Goal: Task Accomplishment & Management: Use online tool/utility

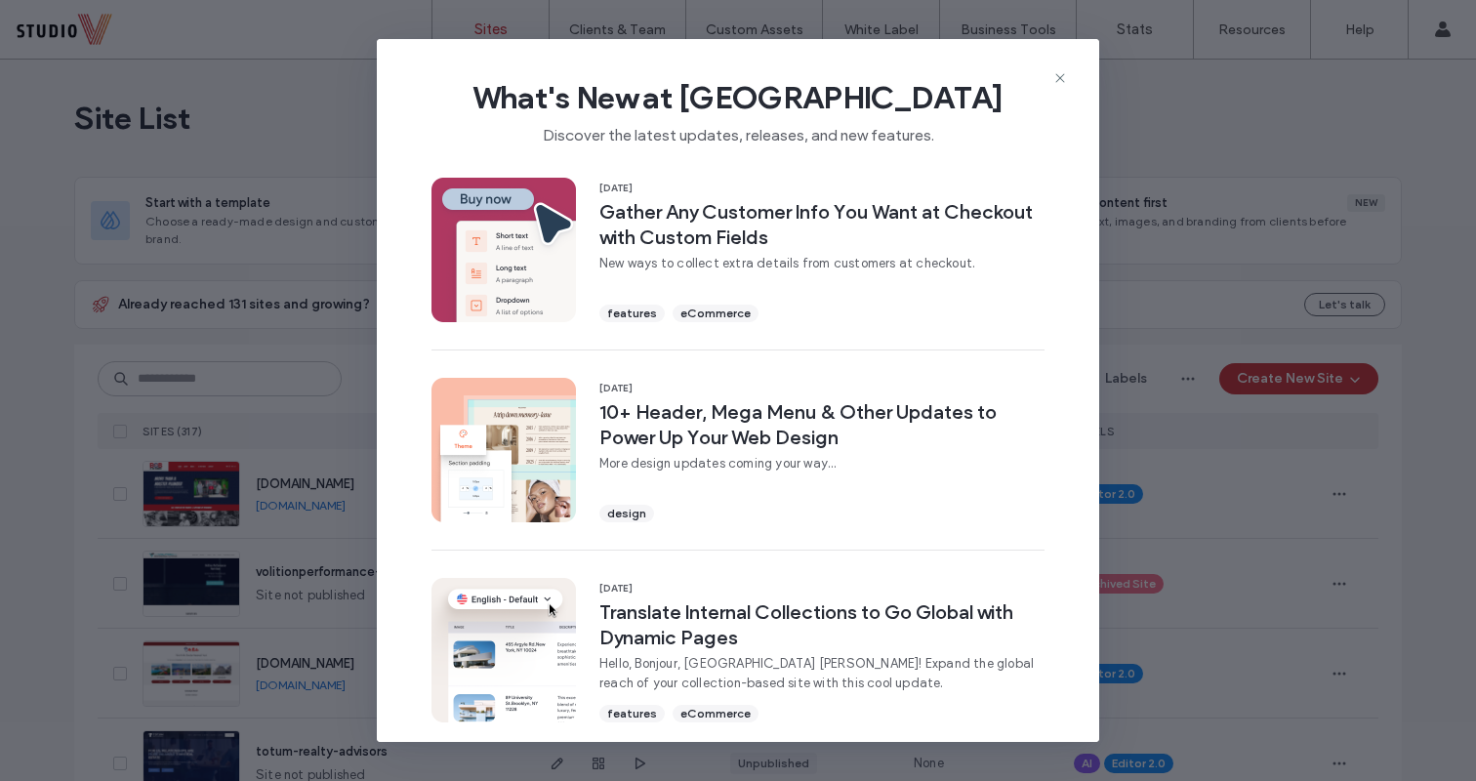
click at [1061, 85] on icon at bounding box center [1060, 78] width 16 height 16
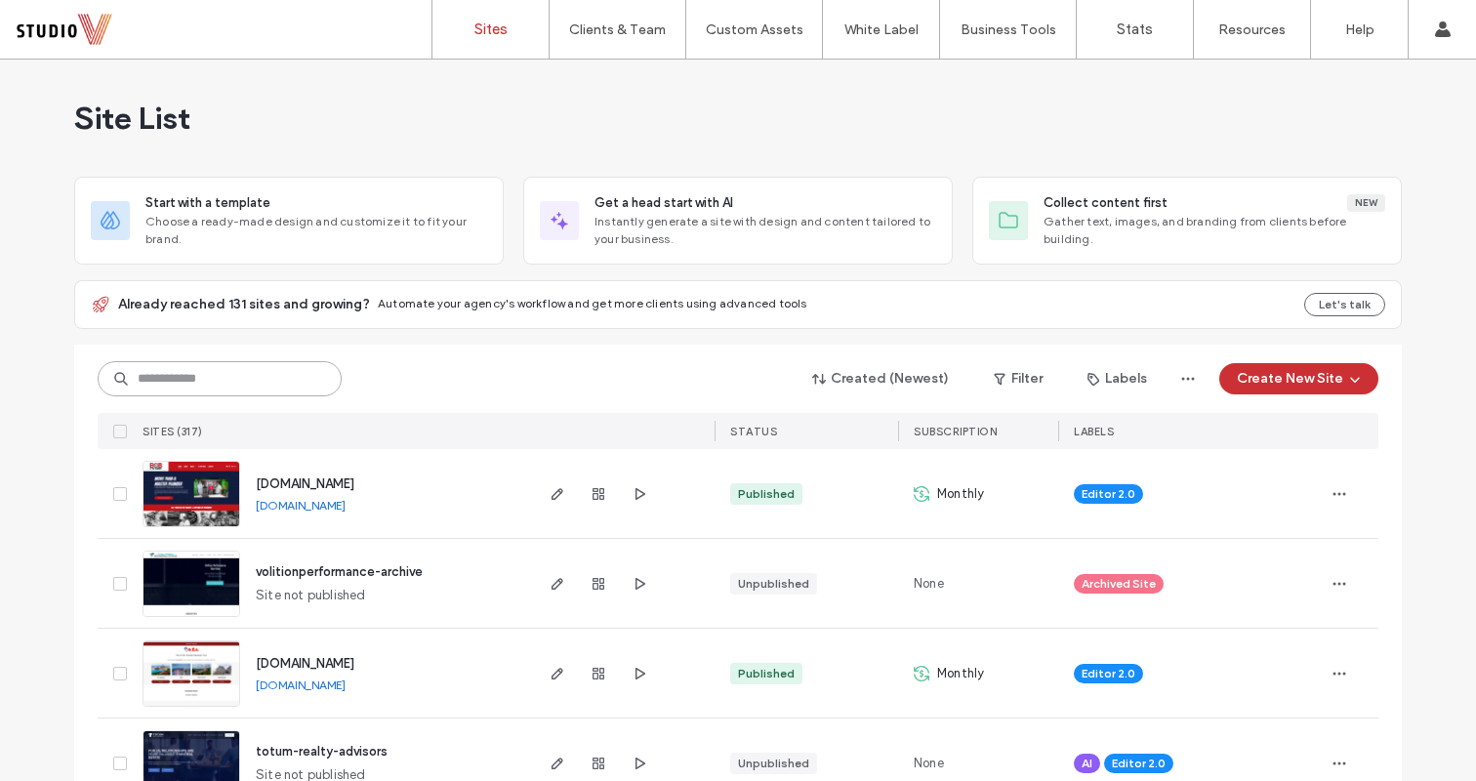
click at [140, 371] on input at bounding box center [220, 378] width 244 height 35
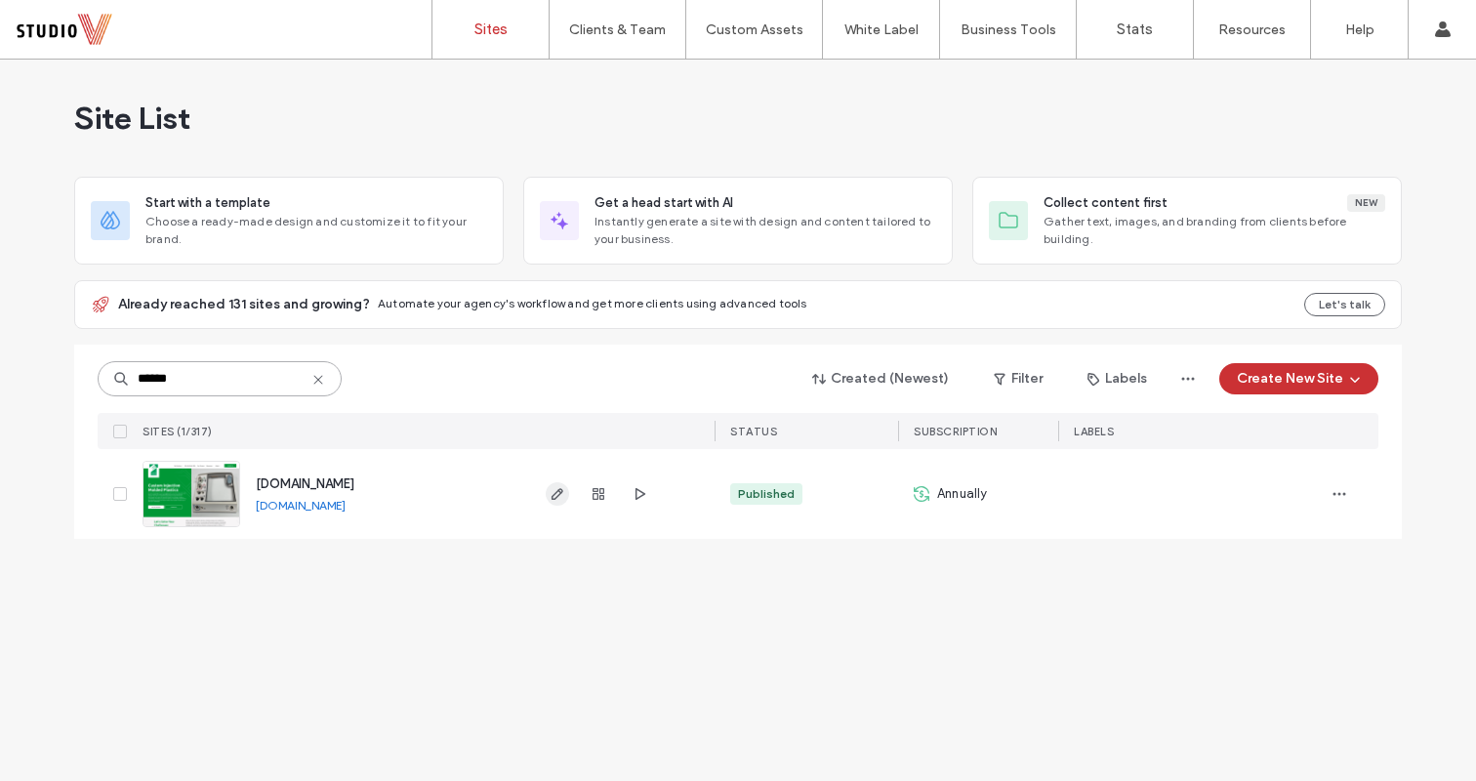
type input "******"
click at [553, 497] on icon "button" at bounding box center [557, 494] width 16 height 16
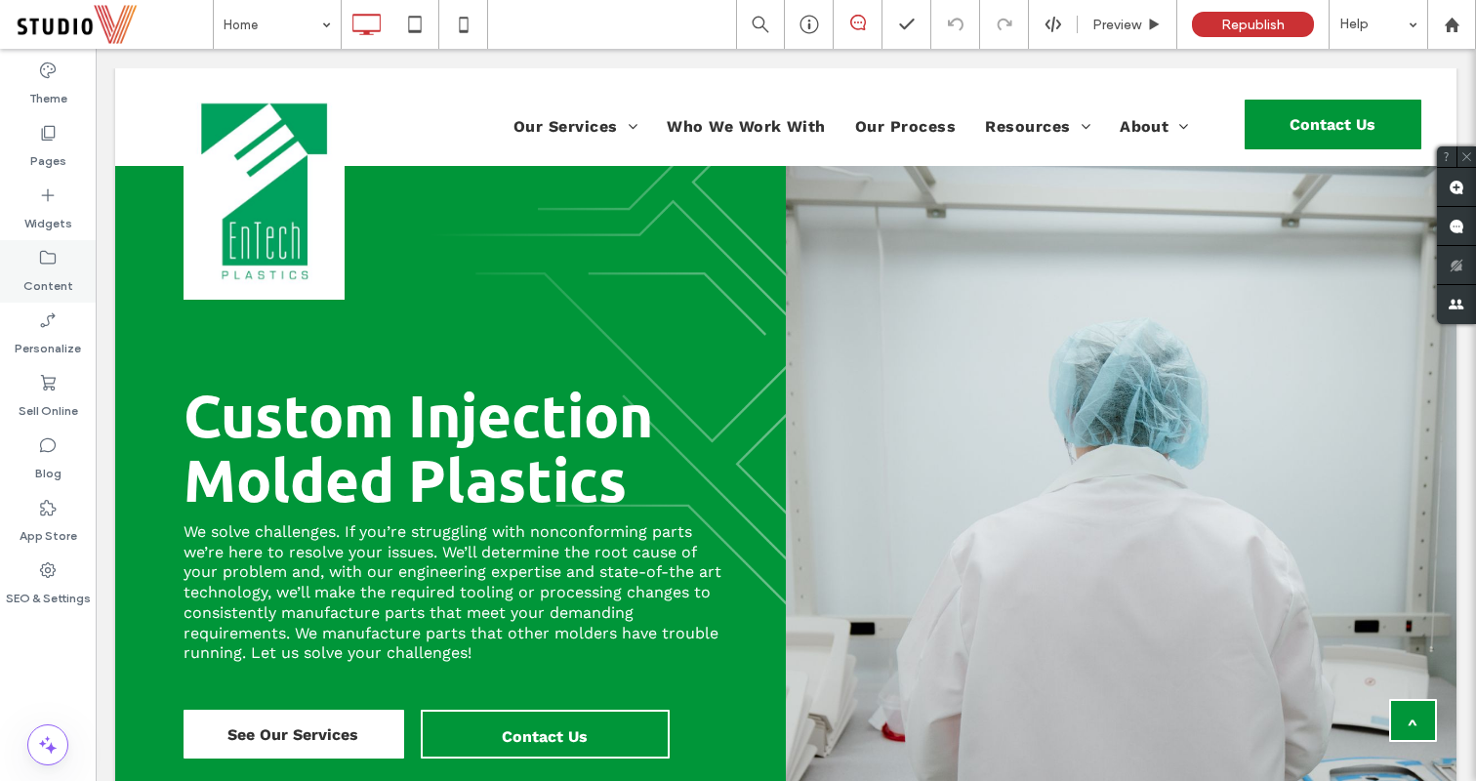
click at [48, 281] on label "Content" at bounding box center [48, 280] width 50 height 27
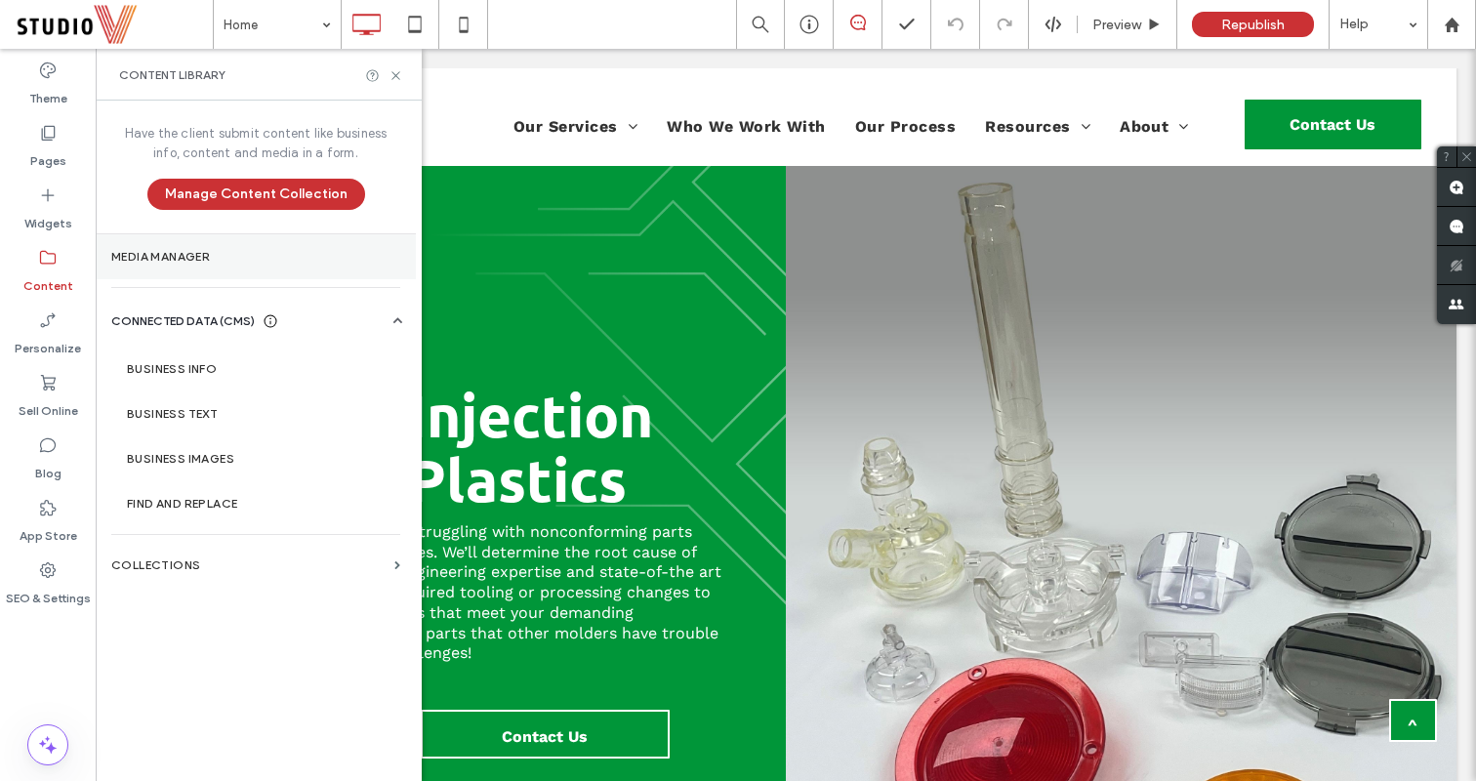
click at [177, 253] on label "Media Manager" at bounding box center [255, 257] width 289 height 14
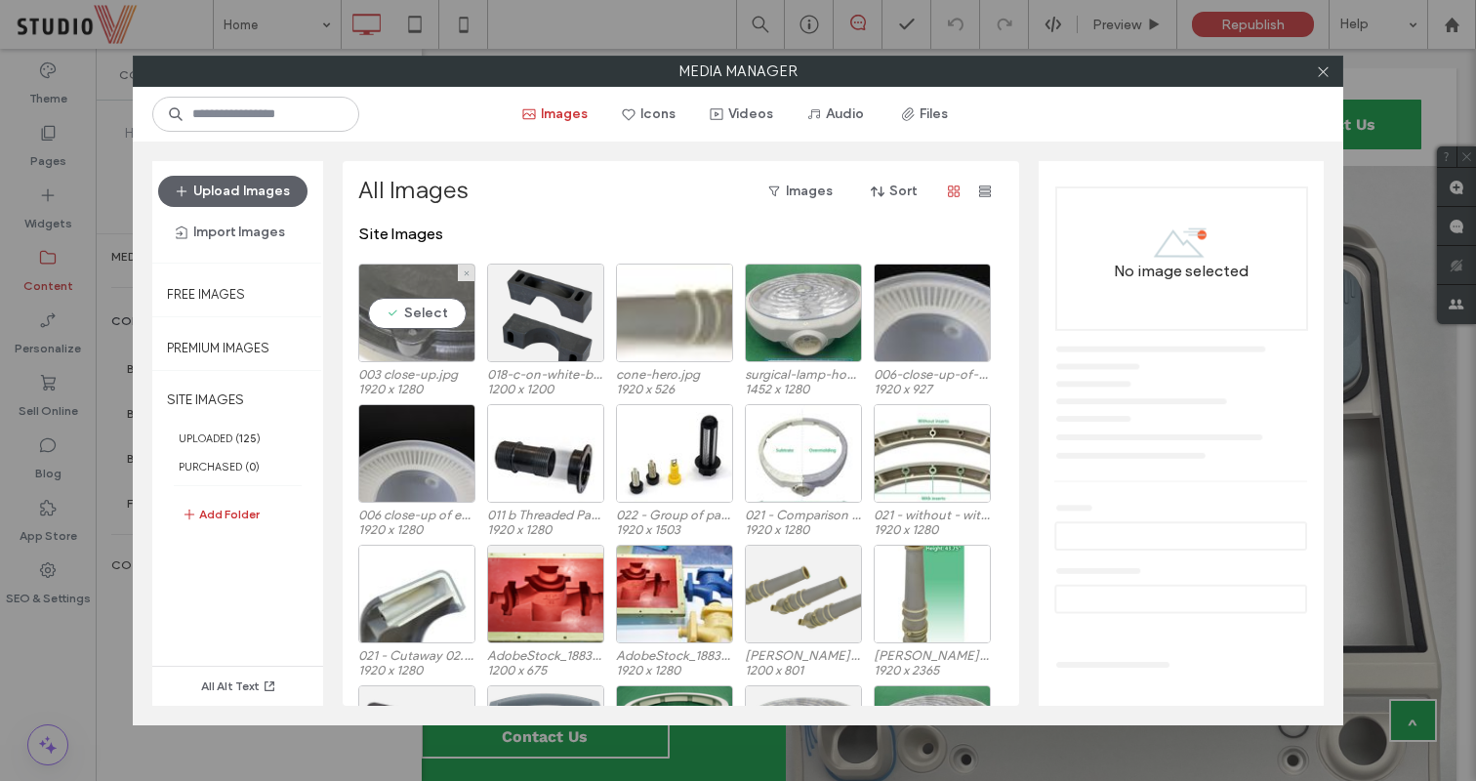
click at [414, 285] on div "Select" at bounding box center [416, 313] width 117 height 99
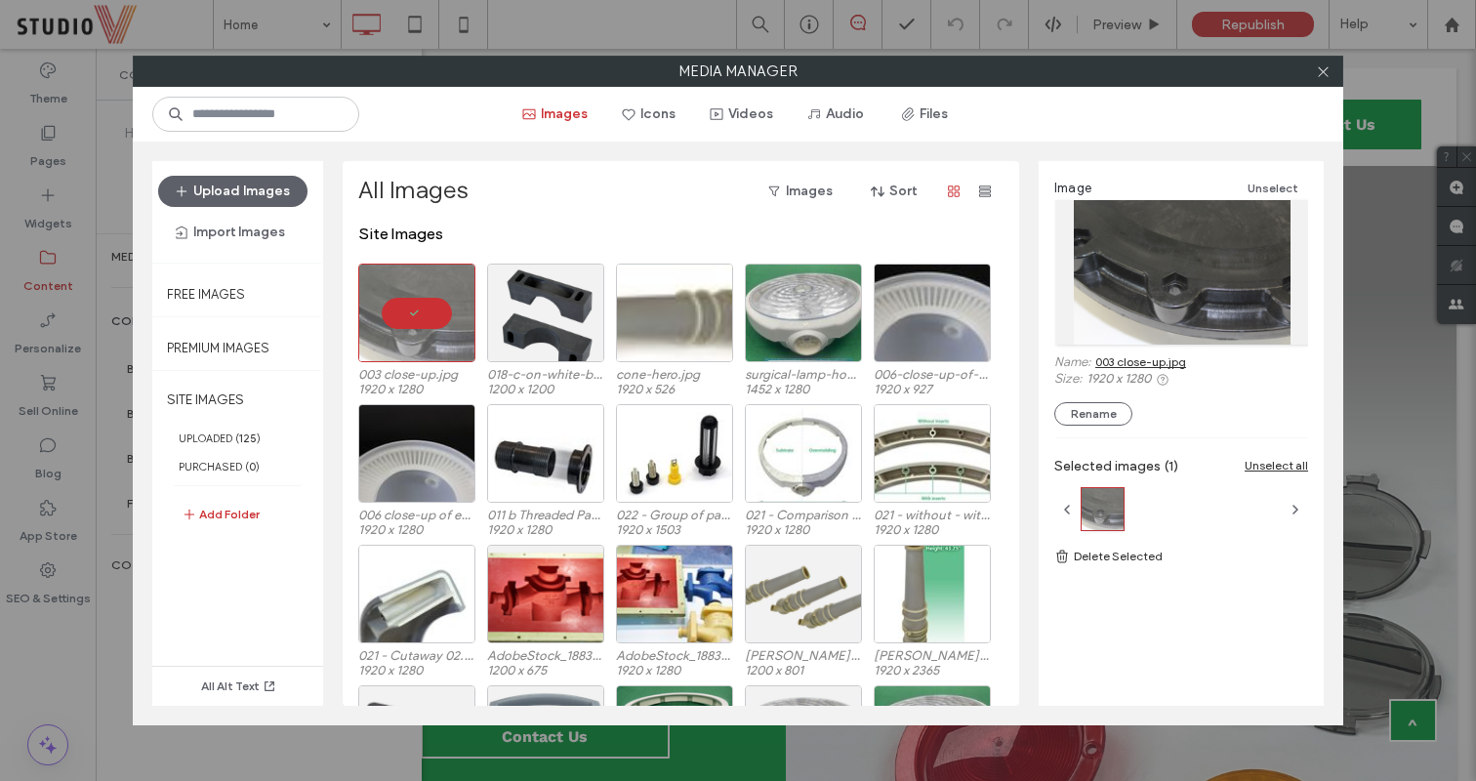
click at [1133, 364] on link "003 close-up.jpg" at bounding box center [1140, 361] width 91 height 15
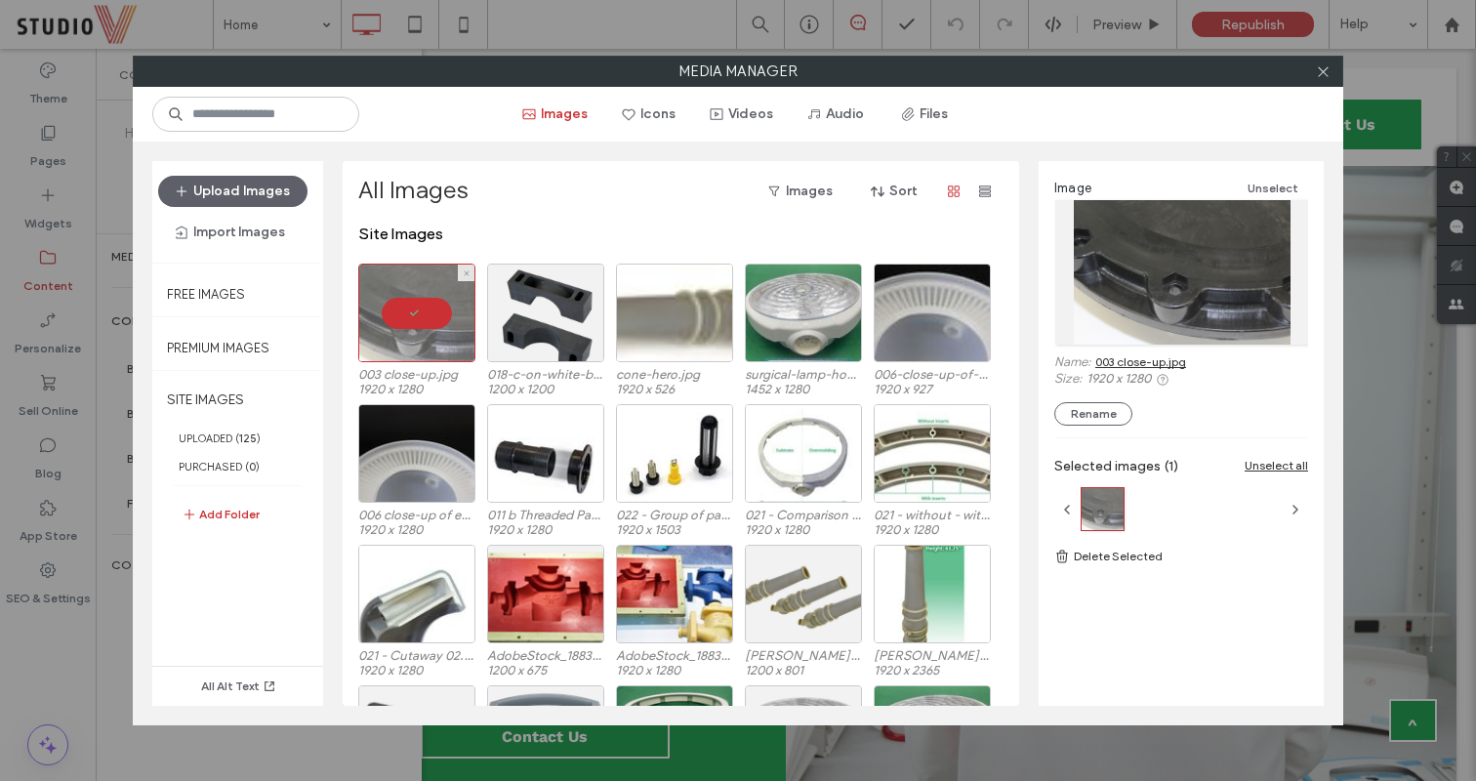
click at [434, 276] on div at bounding box center [416, 313] width 117 height 99
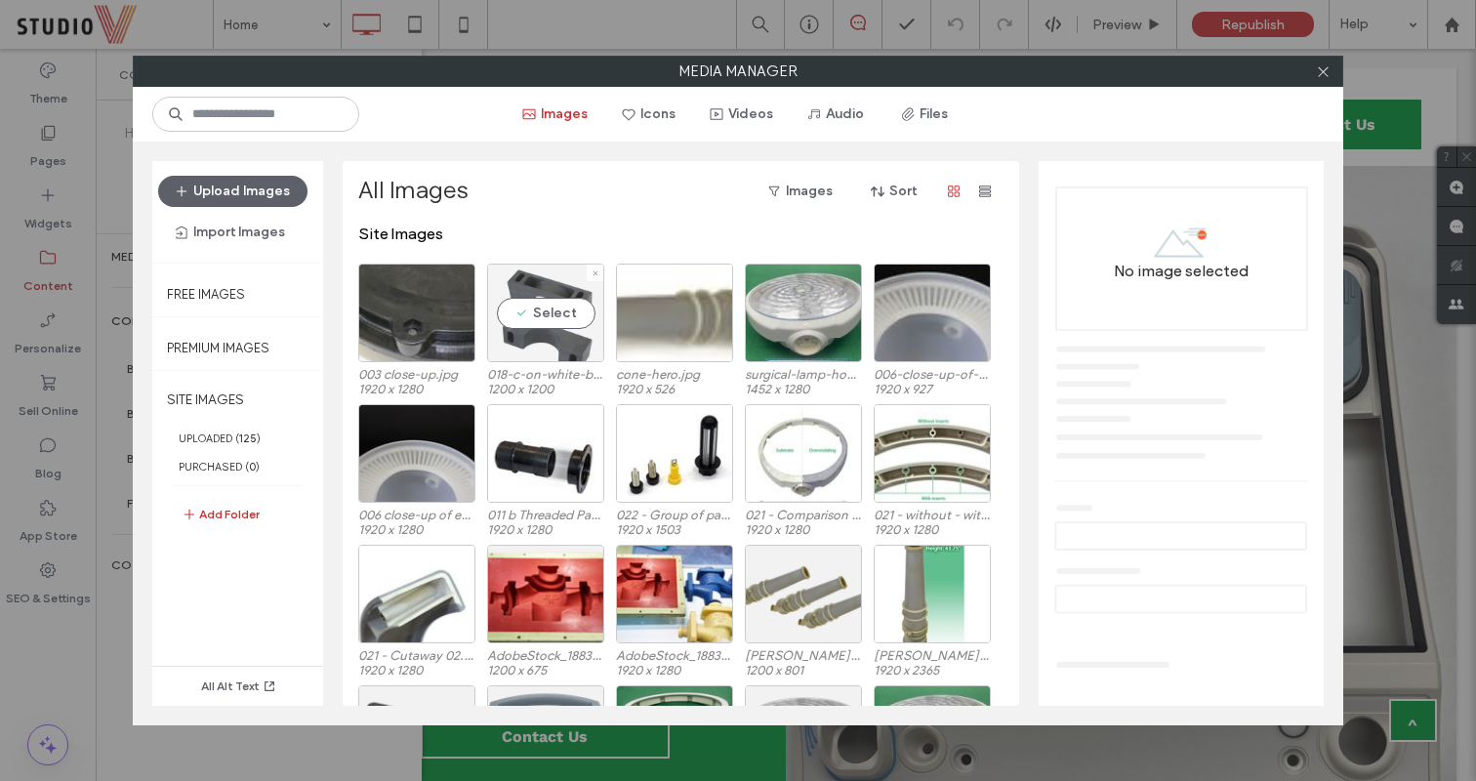
click at [543, 284] on div "Select" at bounding box center [545, 313] width 117 height 99
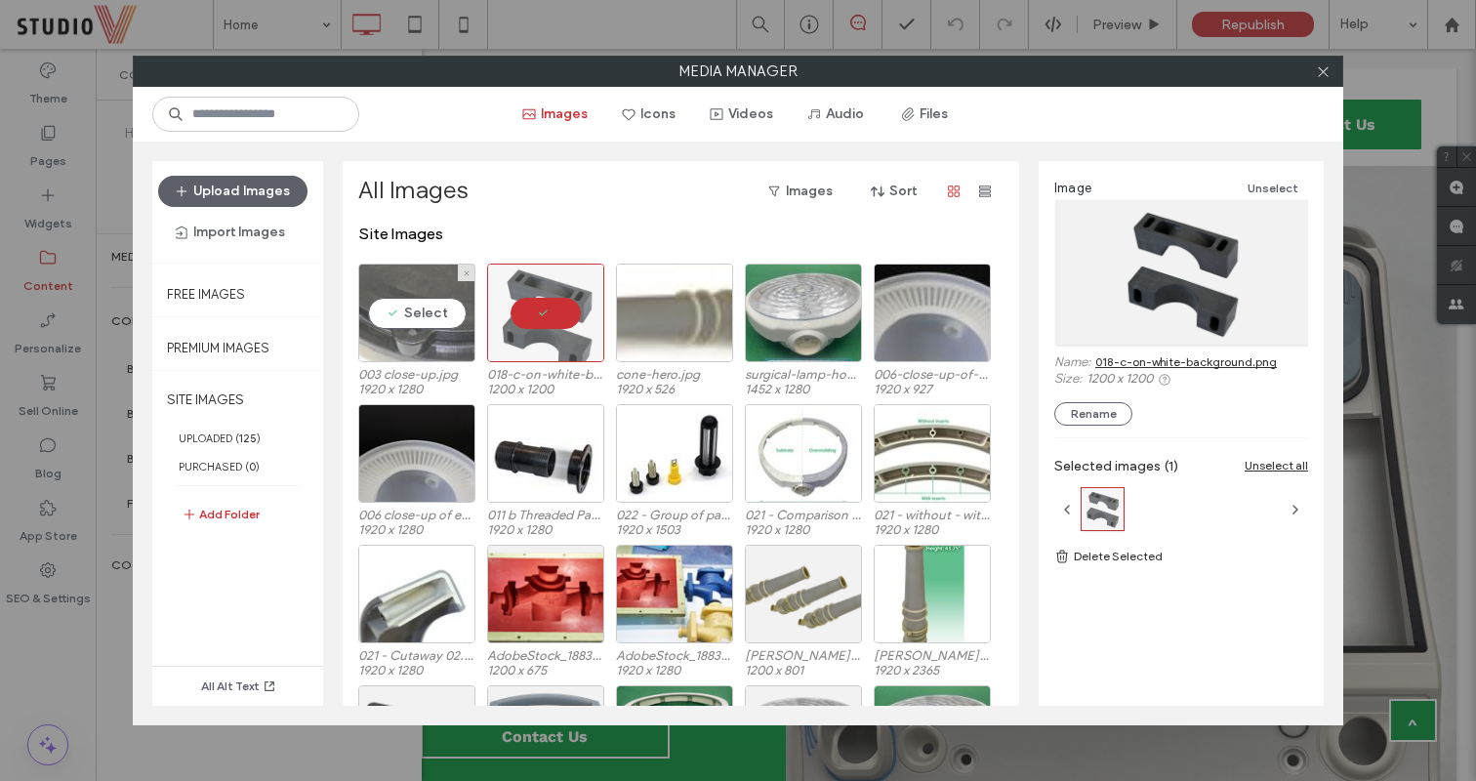
click at [395, 292] on div "Select" at bounding box center [416, 313] width 117 height 99
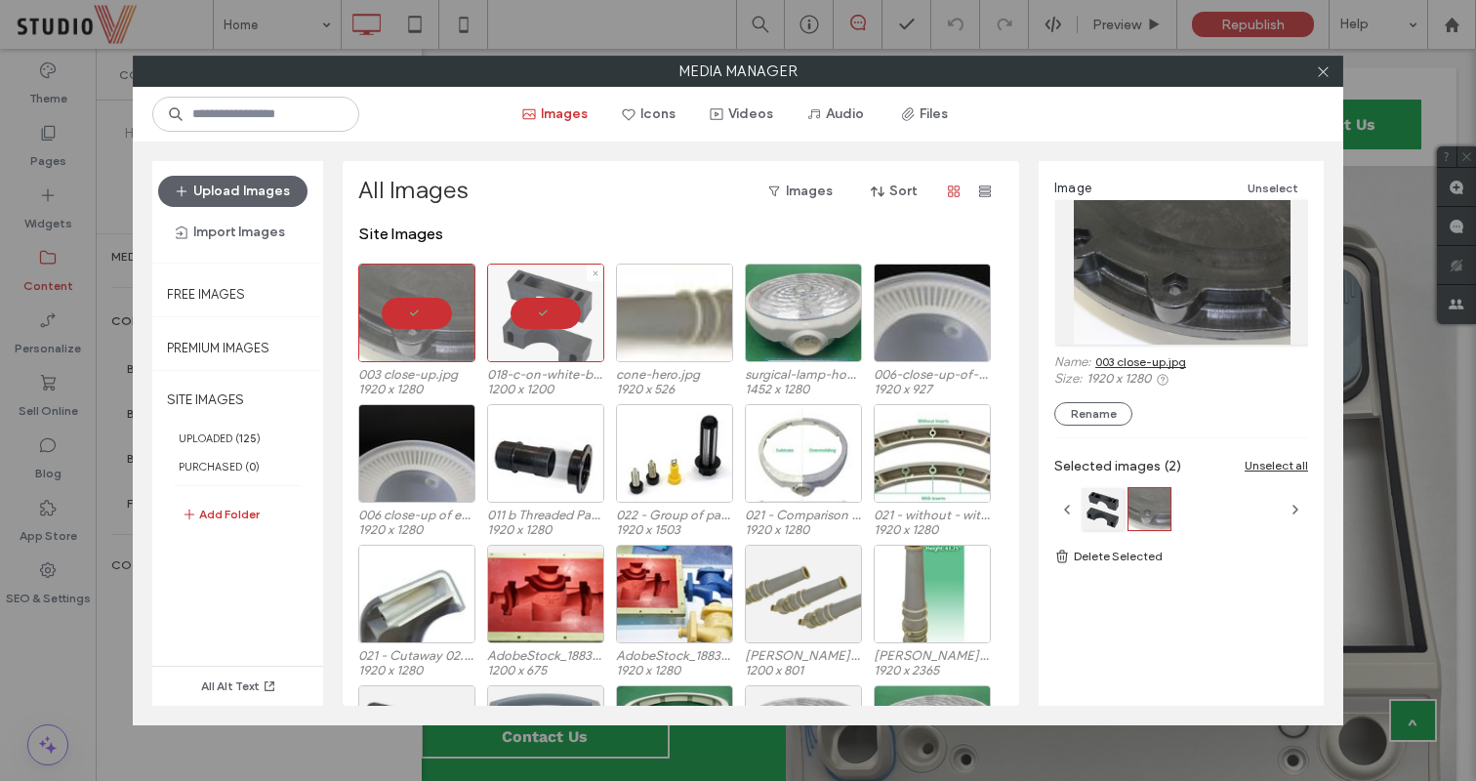
click at [551, 310] on div at bounding box center [545, 313] width 117 height 99
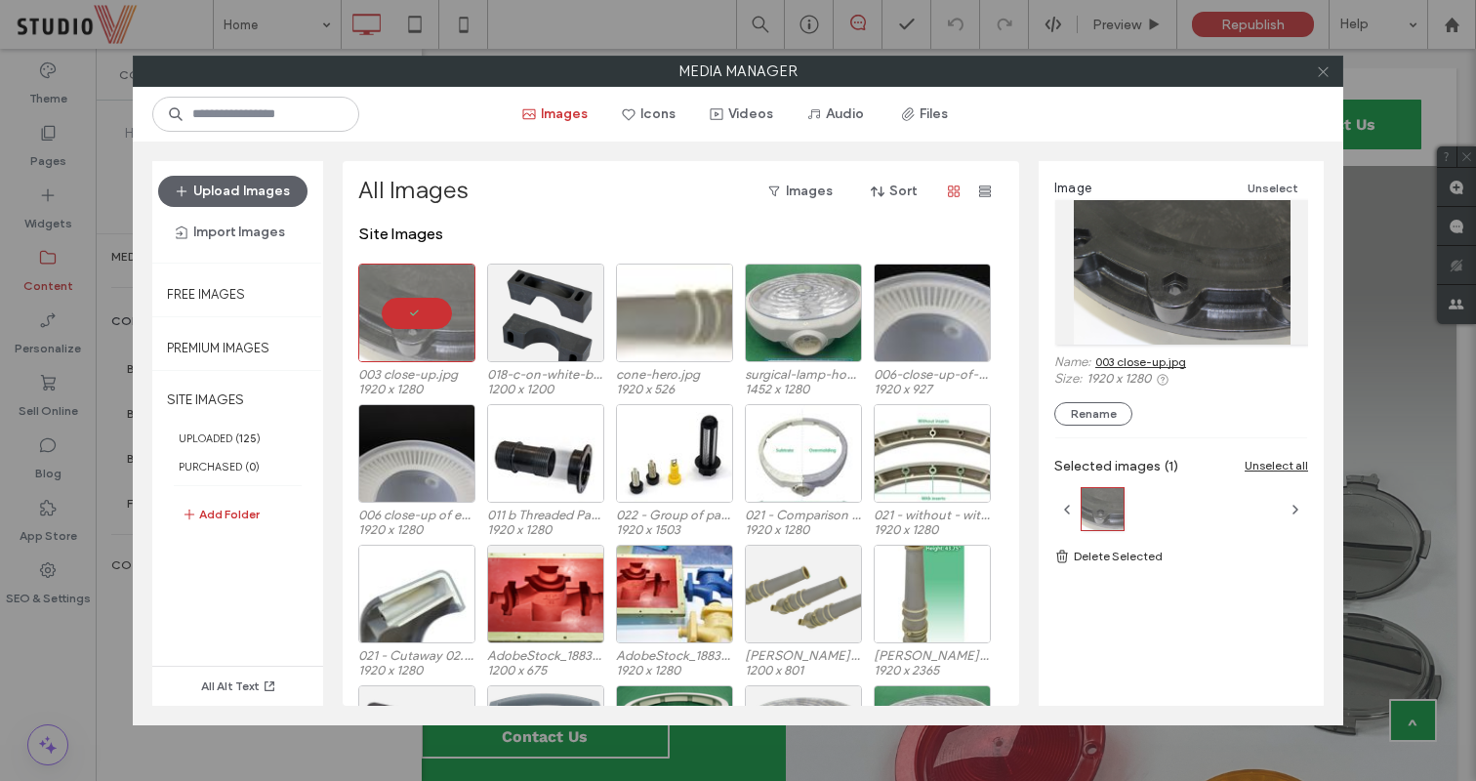
click at [1317, 72] on icon at bounding box center [1323, 71] width 15 height 15
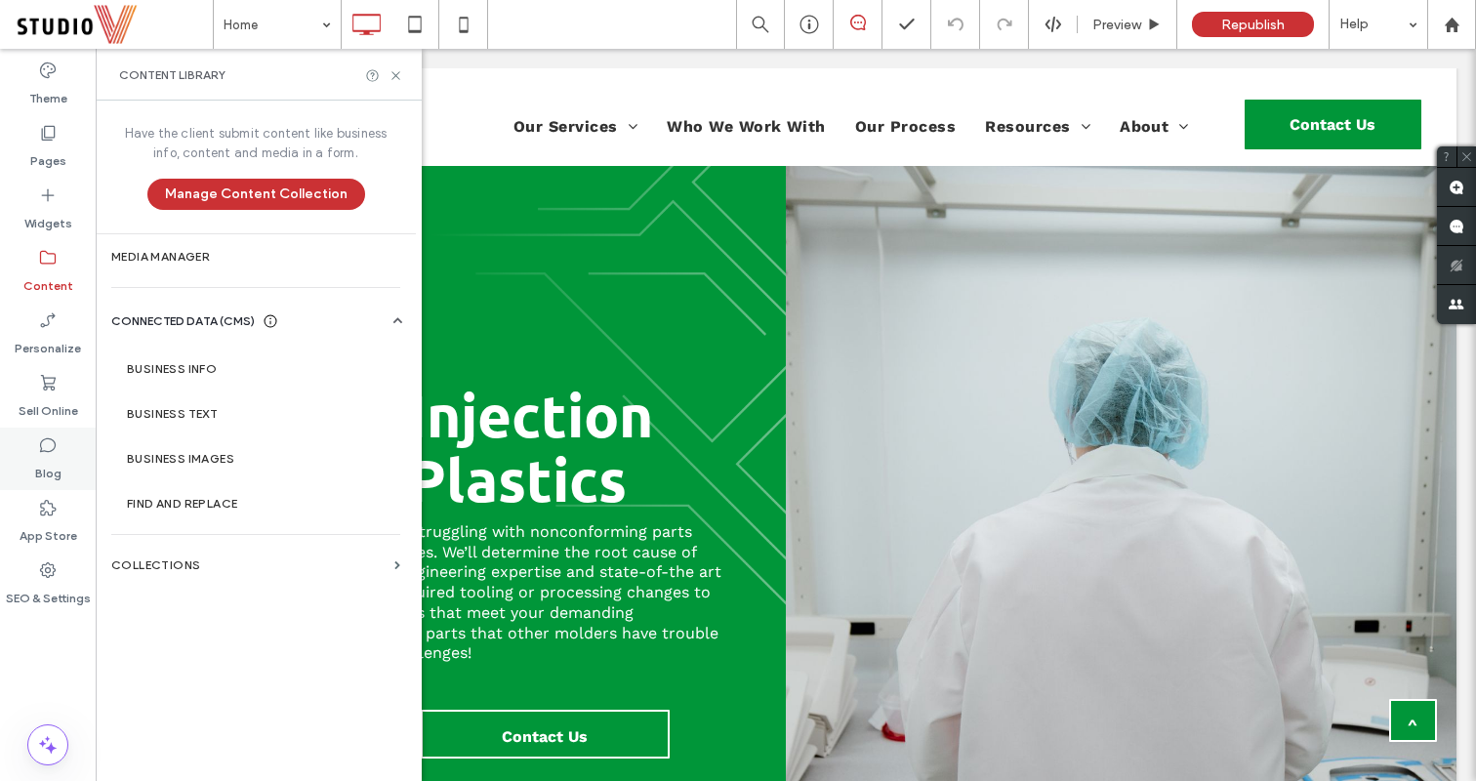
click at [40, 448] on use at bounding box center [48, 445] width 16 height 15
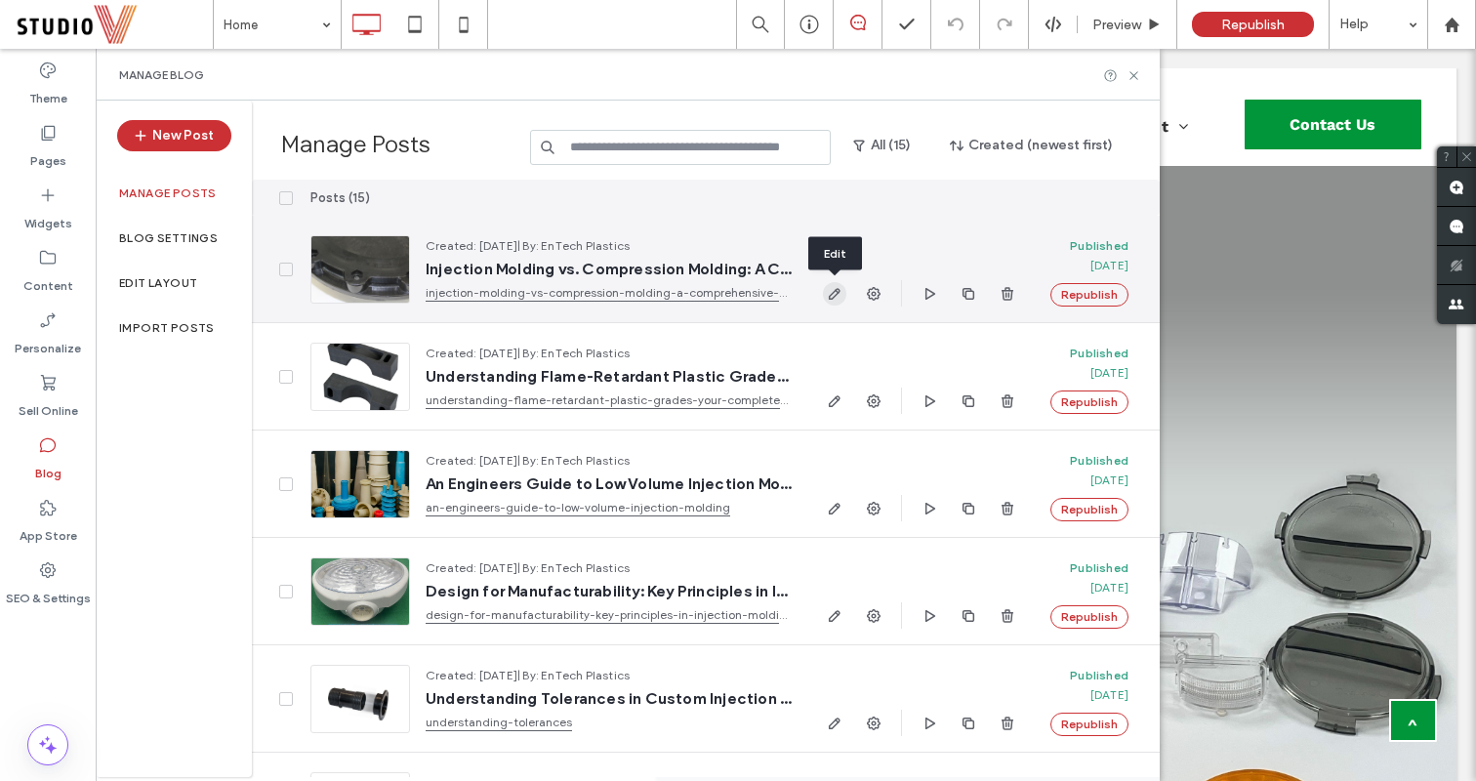
click at [835, 301] on span "button" at bounding box center [834, 293] width 23 height 23
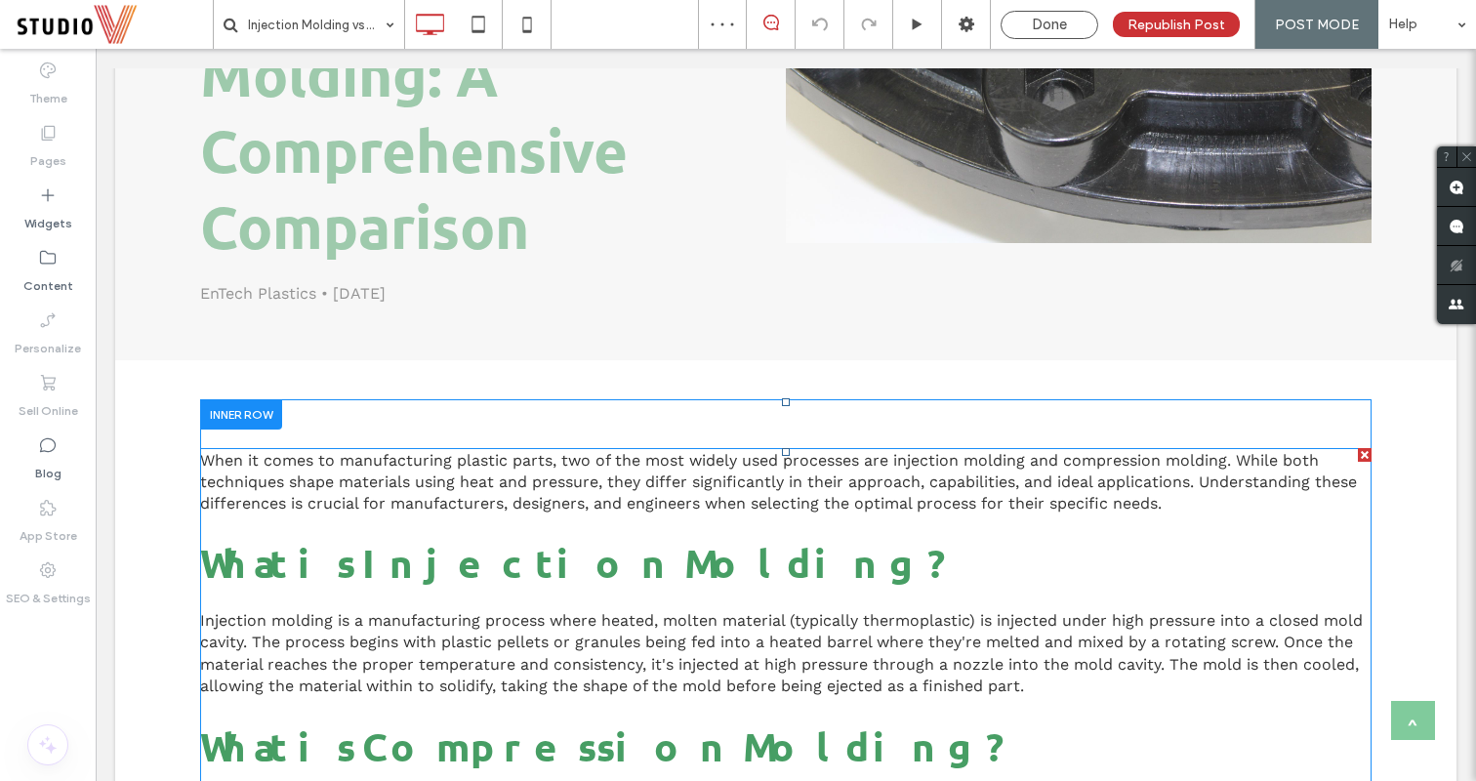
click at [489, 537] on span "What is Injection Molding?" at bounding box center [570, 562] width 740 height 51
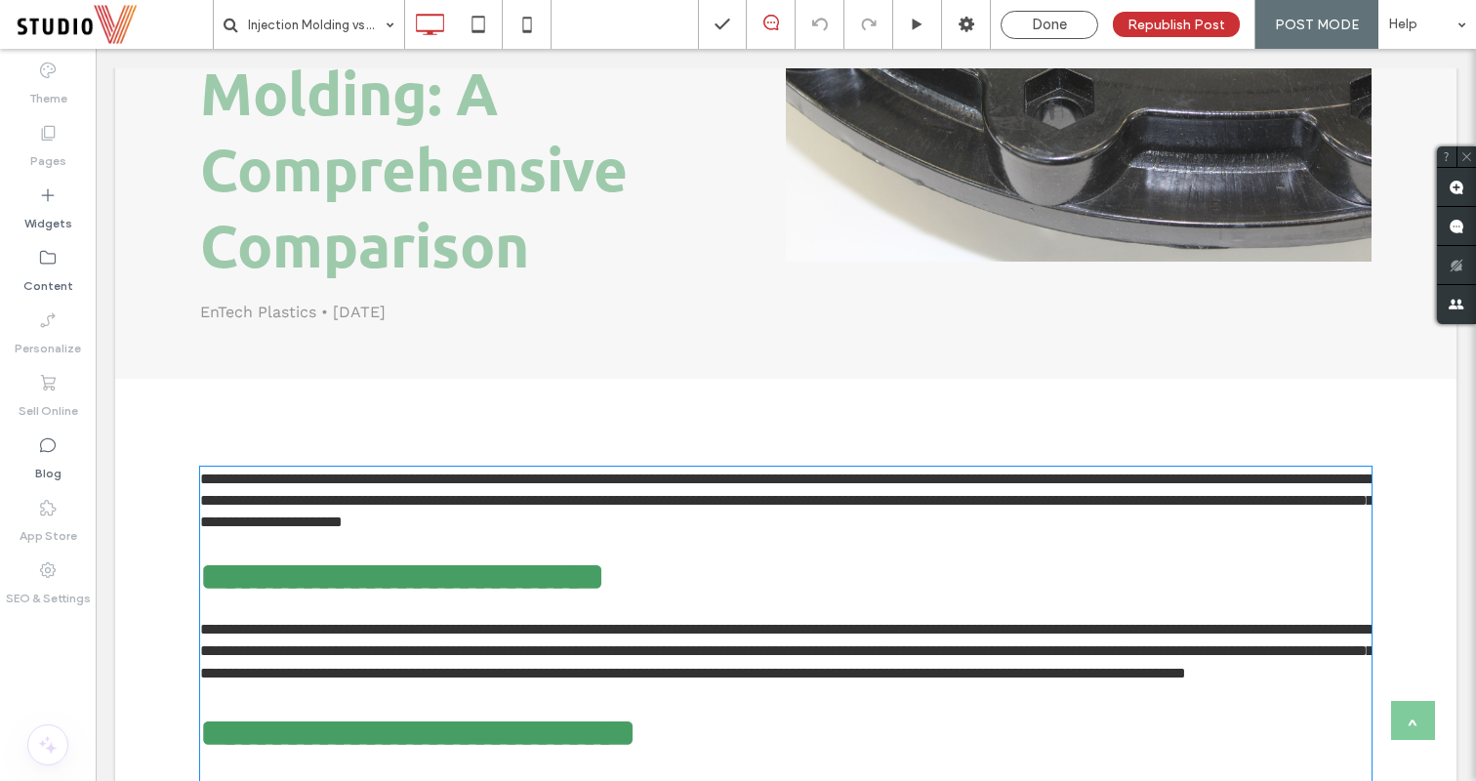
scroll to position [397, 0]
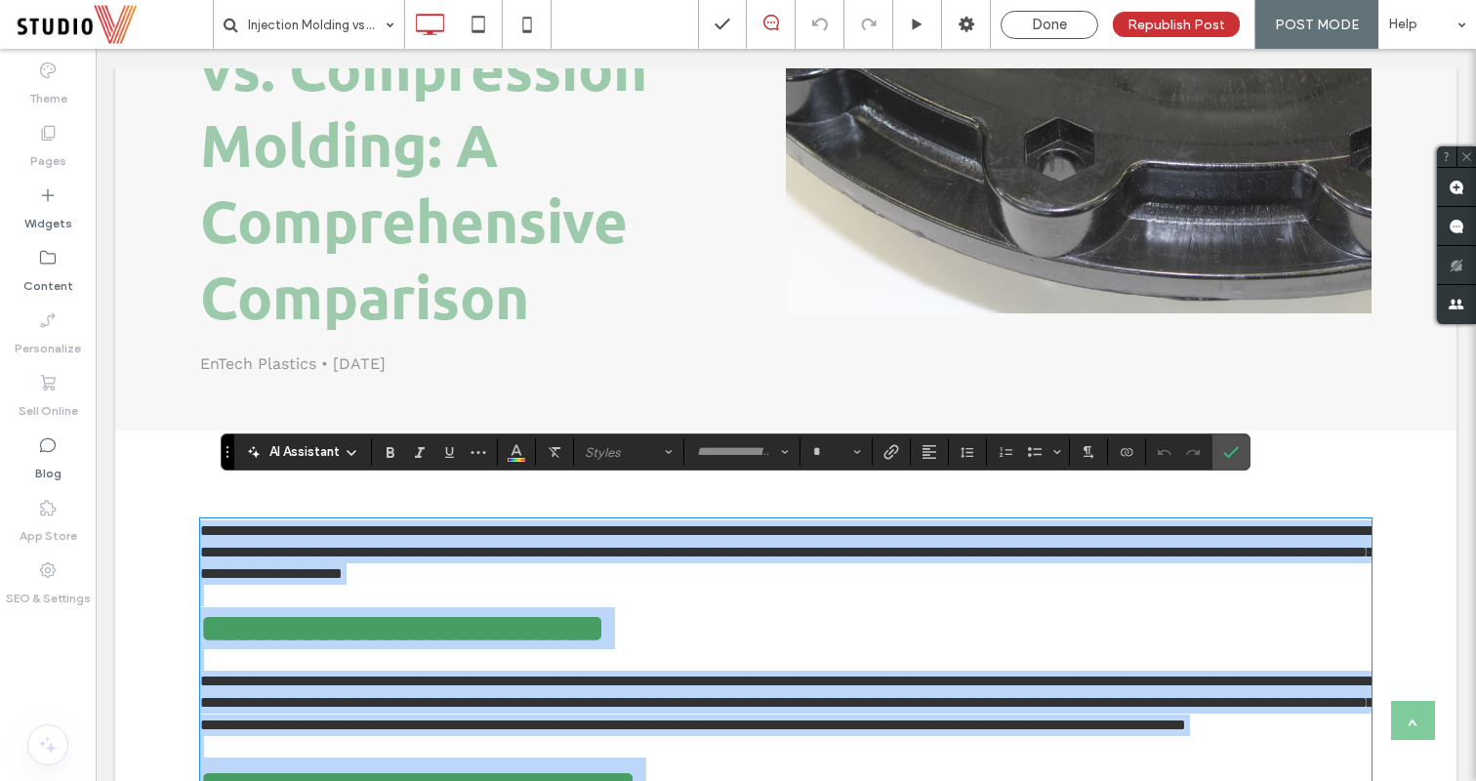
click at [417, 609] on span "**********" at bounding box center [402, 628] width 404 height 38
type input "******"
type input "**"
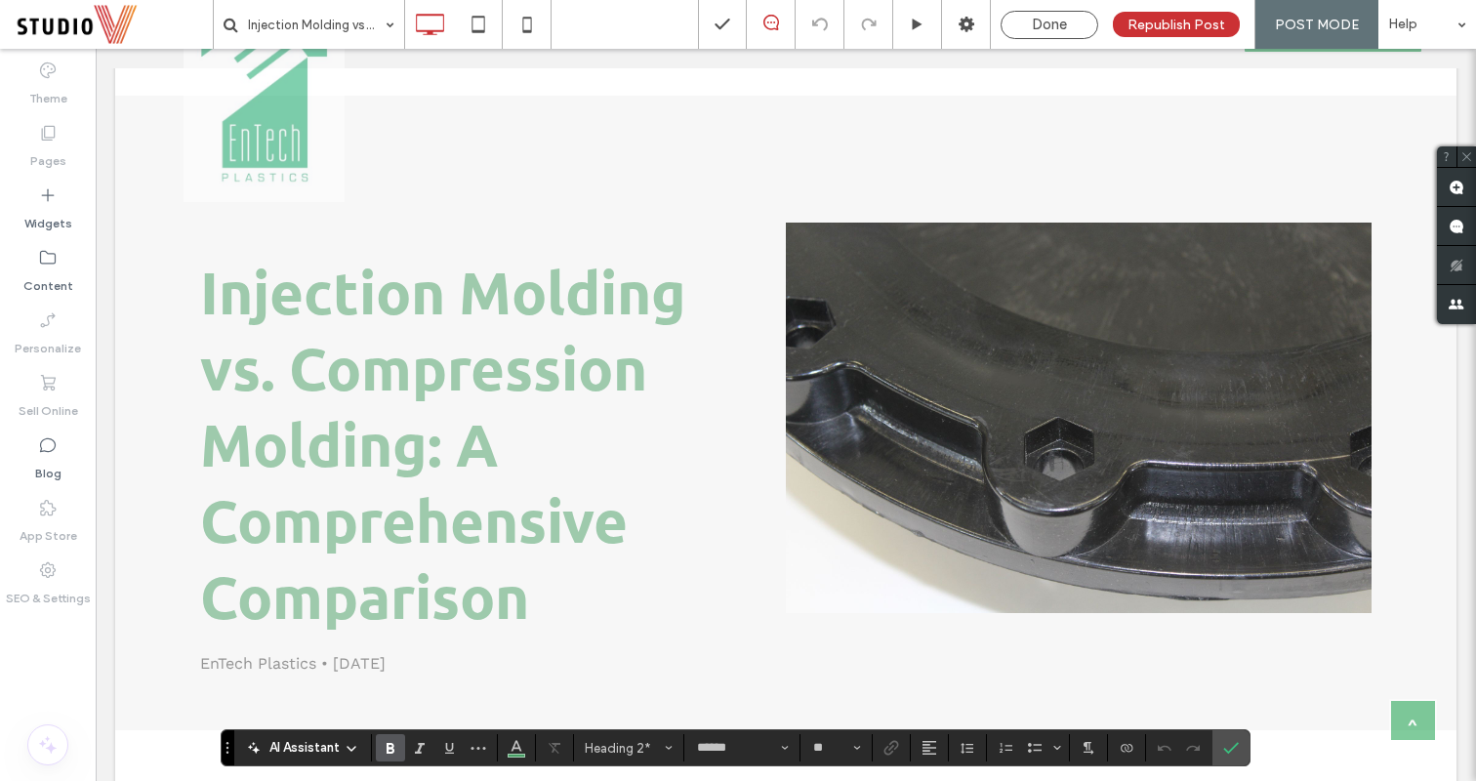
scroll to position [0, 0]
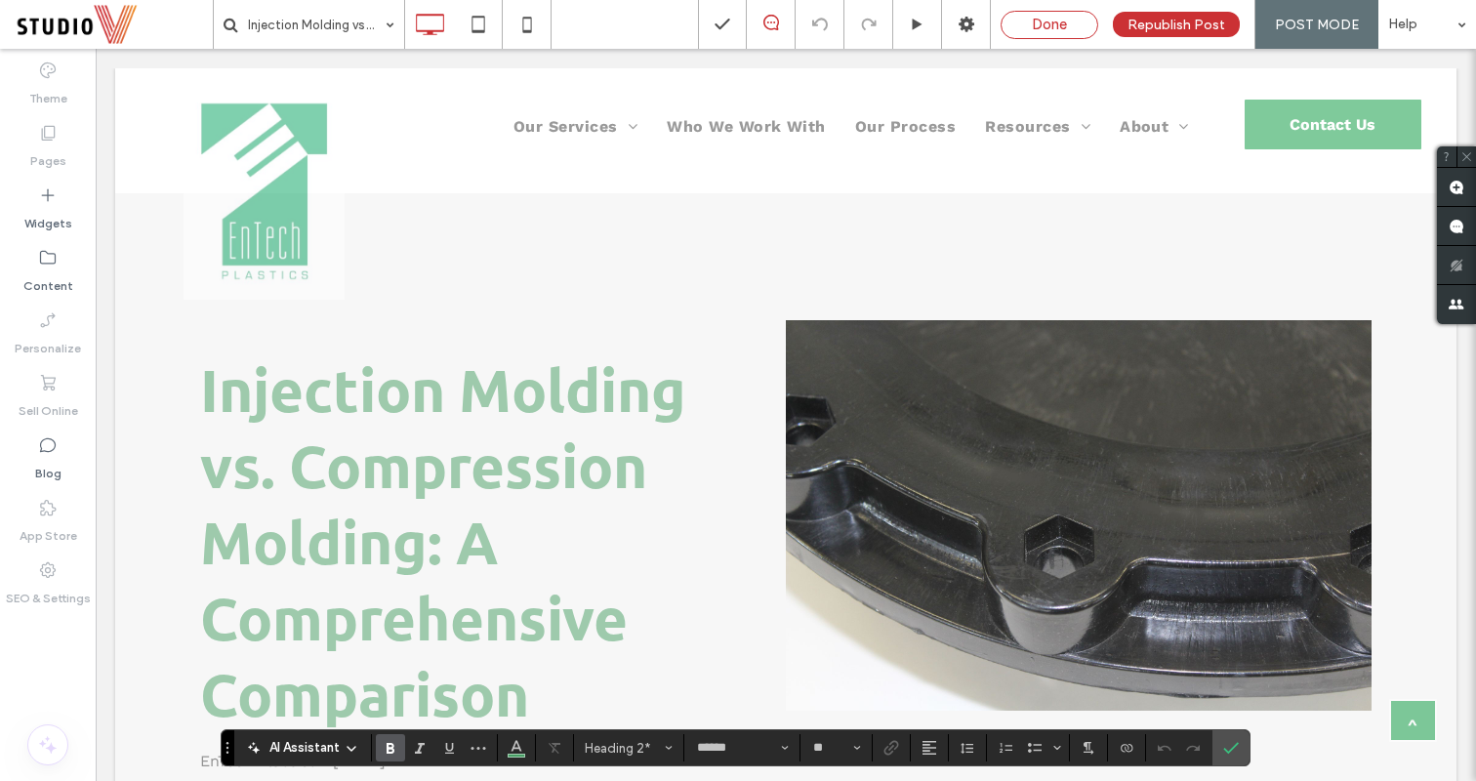
click at [1053, 19] on span "Done" at bounding box center [1049, 25] width 35 height 18
